Goal: Obtain resource: Obtain resource

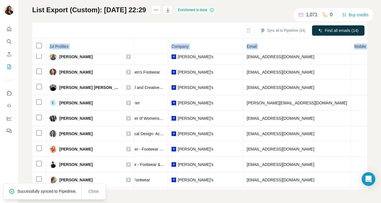
scroll to position [83, 139]
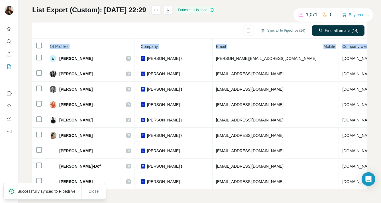
drag, startPoint x: 59, startPoint y: 98, endPoint x: 378, endPoint y: 185, distance: 330.7
click at [378, 185] on div "My lists / List Export (Custom): 14/08/2025 22:29 1,071 0 Buy credits List Expo…" at bounding box center [200, 101] width 362 height 203
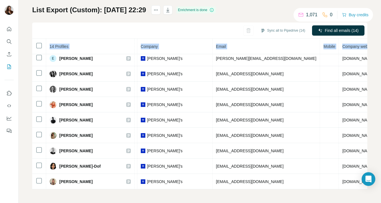
copy table "14 Profiles Status LinkedIn Job title Company Email Mobile Company website Land…"
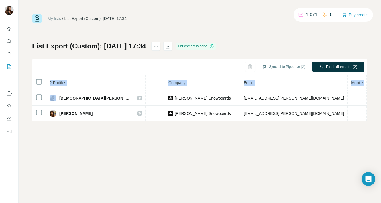
scroll to position [0, 124]
drag, startPoint x: 60, startPoint y: 98, endPoint x: 375, endPoint y: 115, distance: 316.1
click at [375, 115] on div "My lists / List Export (Custom): 14/08/2025 17:34 1,071 0 Buy credits List Expo…" at bounding box center [200, 101] width 362 height 203
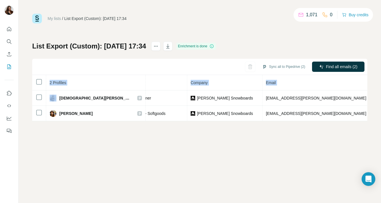
scroll to position [0, 124]
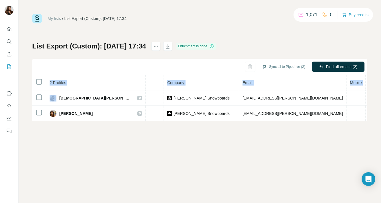
drag, startPoint x: 60, startPoint y: 98, endPoint x: 382, endPoint y: 126, distance: 323.4
click at [380, 126] on html "My lists / List Export (Custom): 14/08/2025 17:34 1,071 0 Buy credits List Expo…" at bounding box center [190, 101] width 381 height 203
copy table "2 Profiles Status LinkedIn Job title Company Email Mobile Company website Landl…"
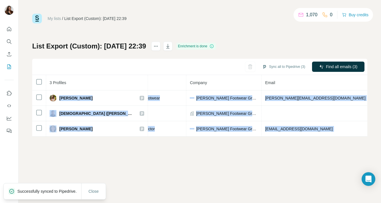
scroll to position [0, 125]
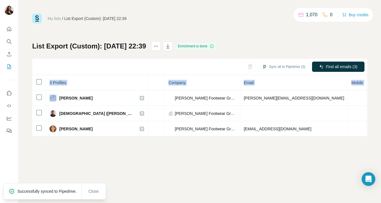
drag, startPoint x: 60, startPoint y: 98, endPoint x: 368, endPoint y: 133, distance: 310.0
click at [368, 133] on div "My lists / List Export (Custom): [DATE] 22:39 1,070 0 Buy credits List Export (…" at bounding box center [200, 101] width 362 height 203
copy table "3 Profiles Status LinkedIn Job title Company Email Mobile Company website Landl…"
